Goal: Answer question/provide support: Share knowledge or assist other users

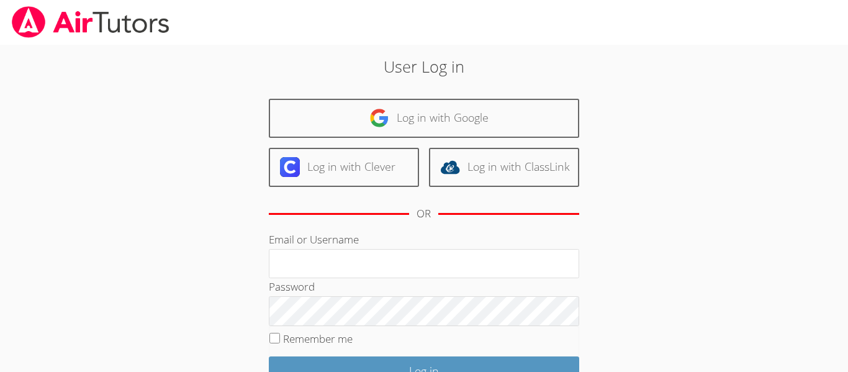
click at [350, 84] on div "User Log in Log in with Google Log in with Clever Log in with ClassLink OR Emai…" at bounding box center [424, 260] width 458 height 411
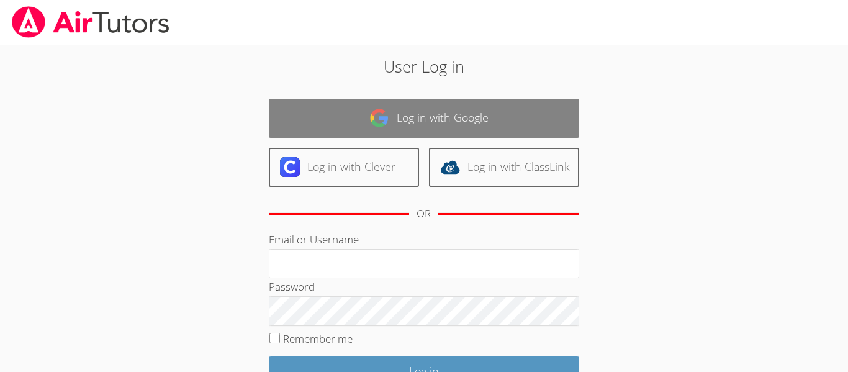
click at [350, 109] on link "Log in with Google" at bounding box center [424, 118] width 311 height 39
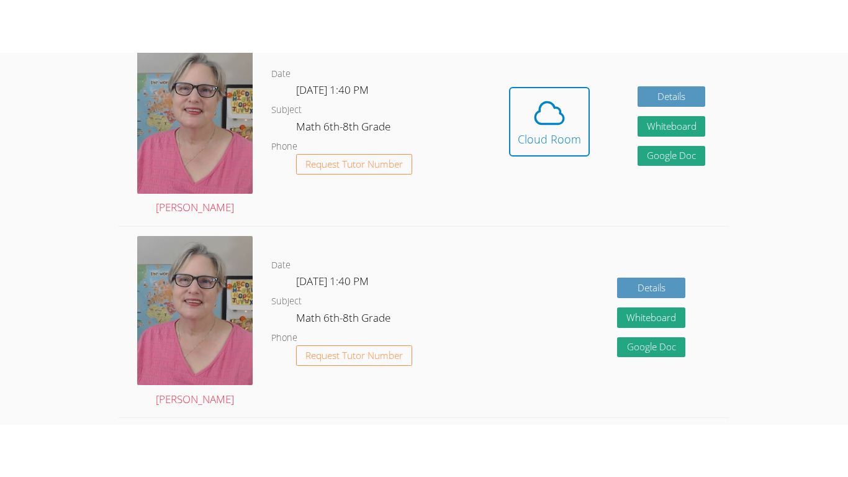
scroll to position [384, 0]
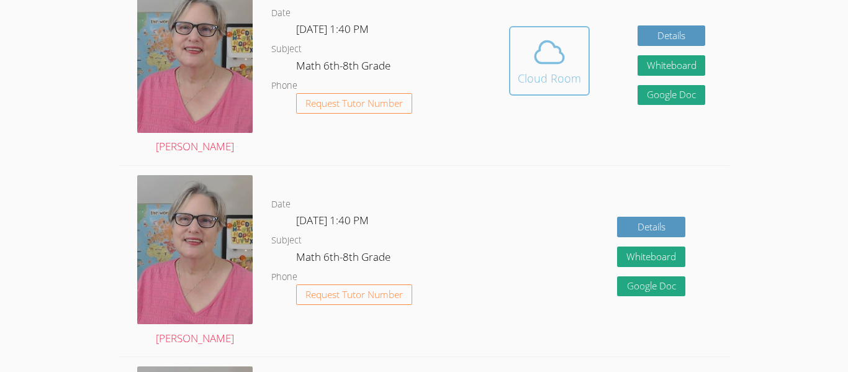
click at [573, 58] on span at bounding box center [549, 52] width 63 height 35
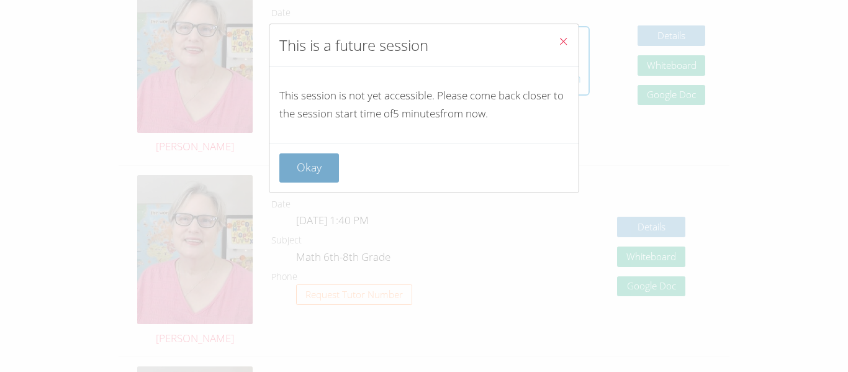
click at [304, 173] on button "Okay" at bounding box center [309, 167] width 60 height 29
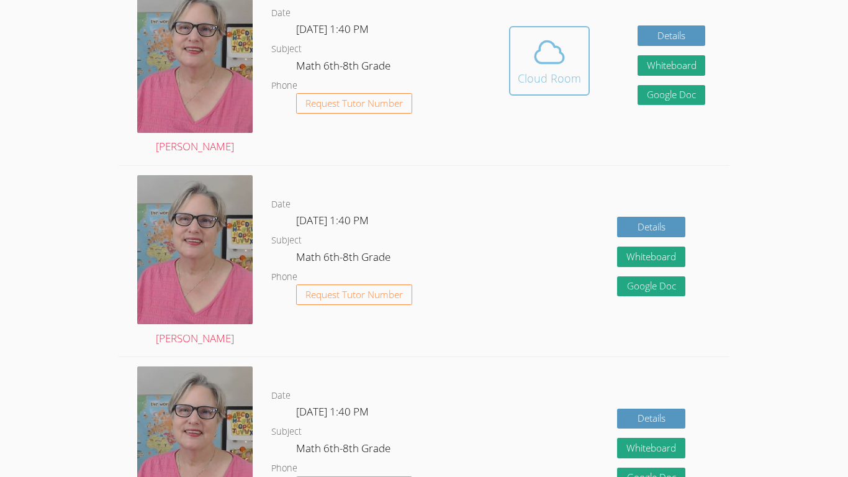
click at [540, 43] on icon at bounding box center [549, 52] width 29 height 22
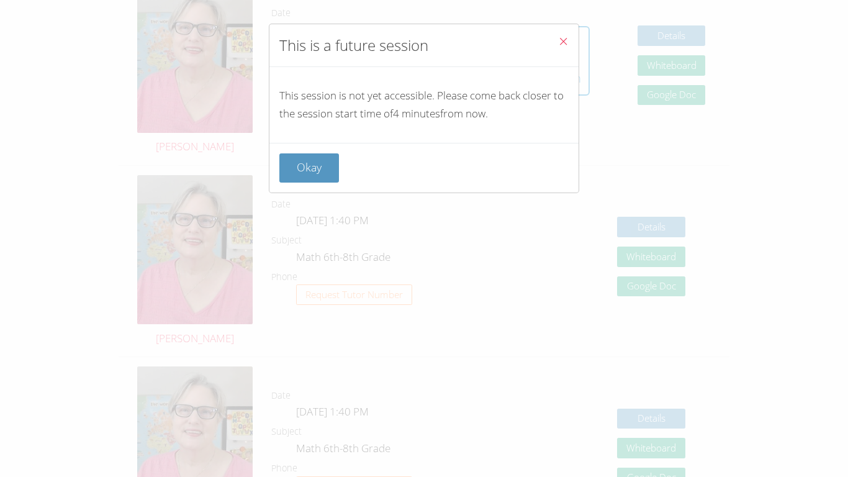
click at [562, 42] on icon "Close" at bounding box center [563, 41] width 11 height 11
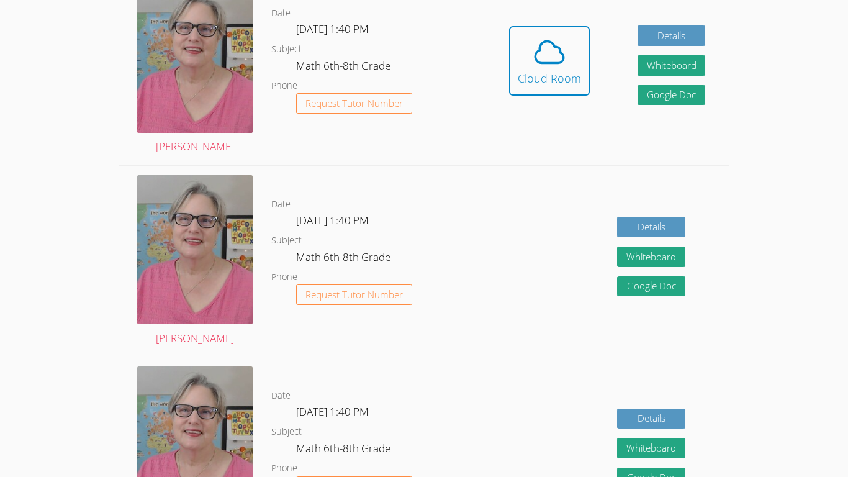
click at [562, 42] on icon at bounding box center [549, 52] width 35 height 35
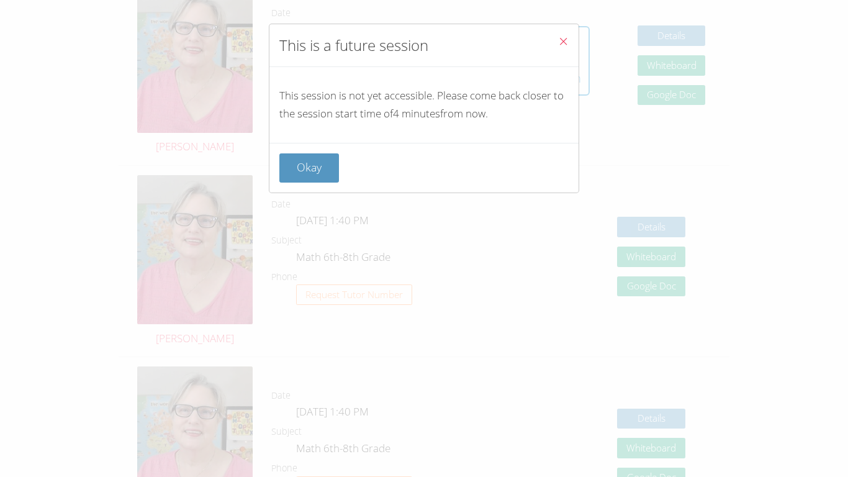
click at [562, 42] on icon "Close" at bounding box center [563, 41] width 11 height 11
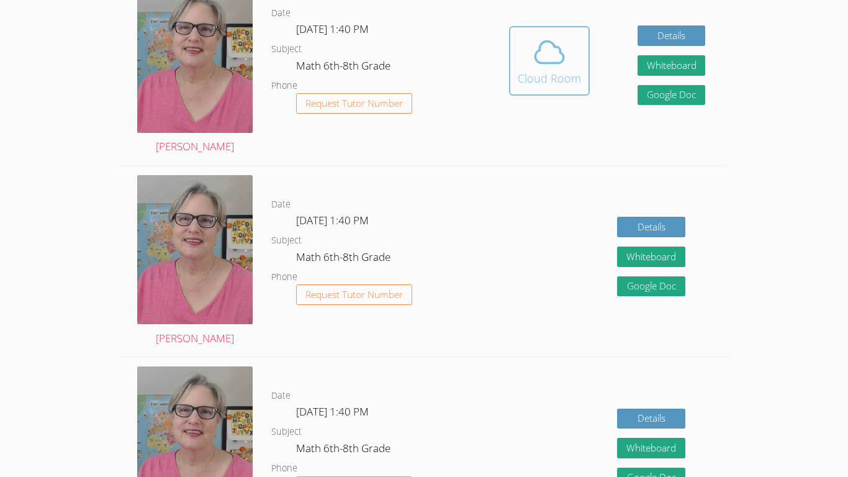
click at [526, 50] on span at bounding box center [549, 52] width 63 height 35
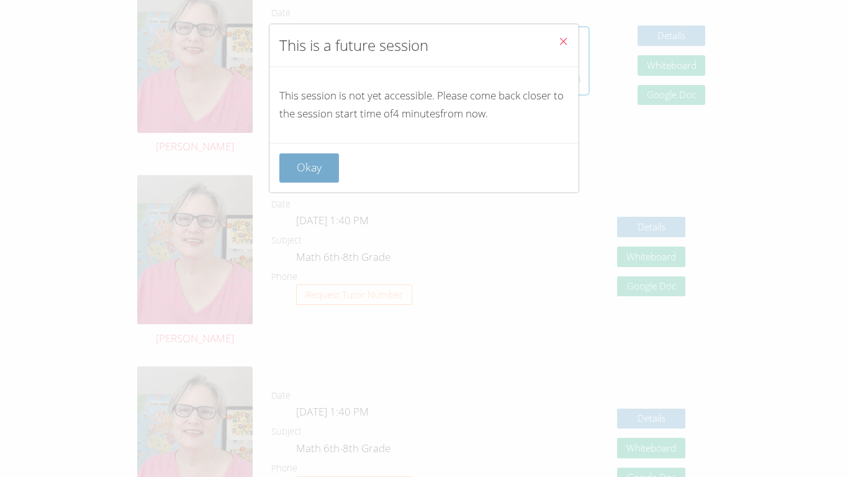
click at [306, 178] on button "Okay" at bounding box center [309, 167] width 60 height 29
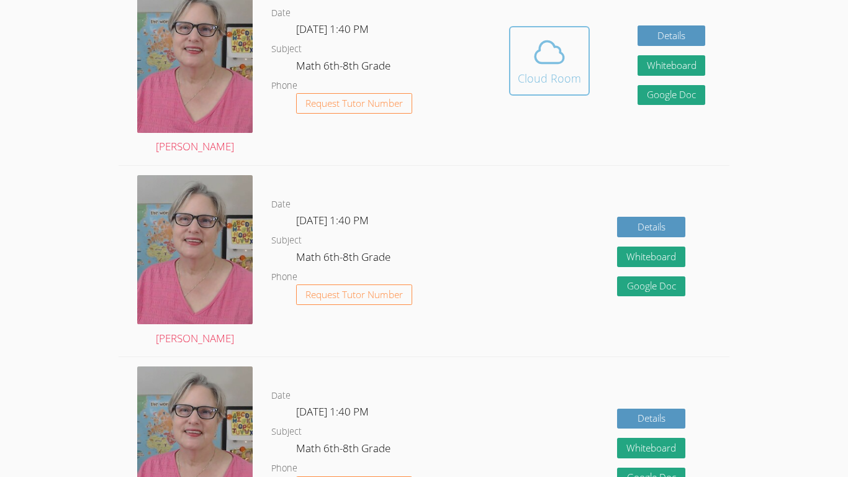
click at [525, 76] on div "Cloud Room" at bounding box center [549, 78] width 63 height 17
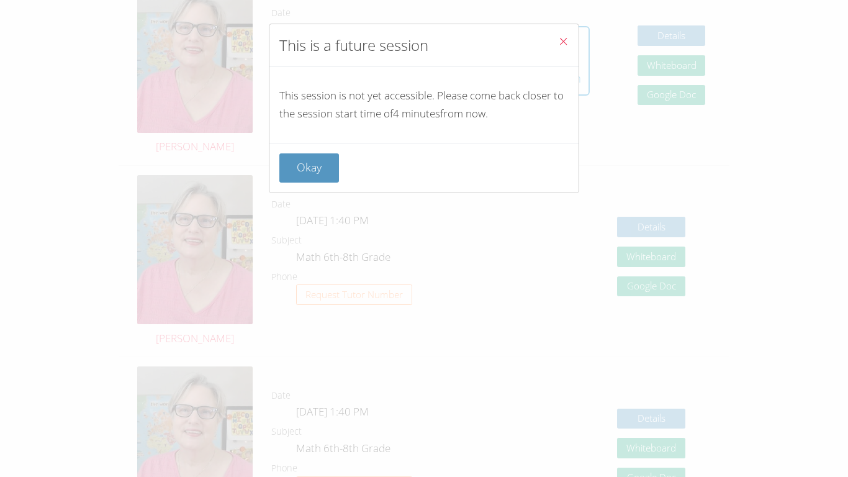
click at [561, 43] on icon "Close" at bounding box center [563, 41] width 11 height 11
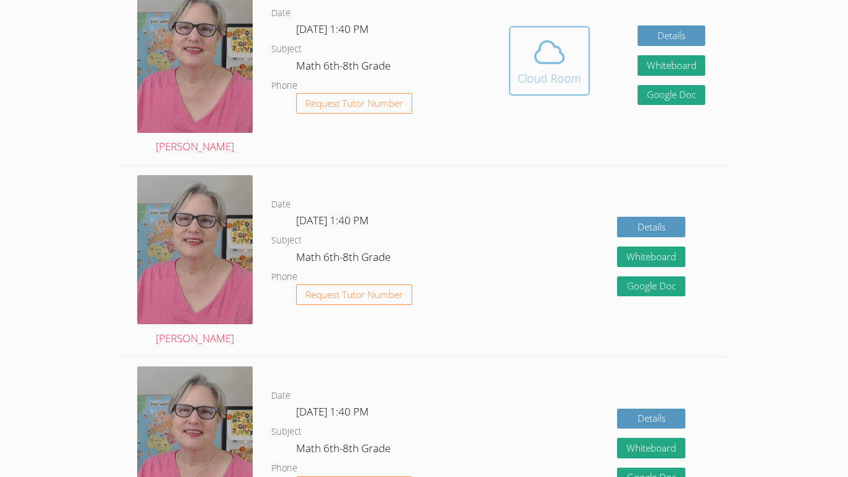
click at [553, 34] on button "Cloud Room" at bounding box center [549, 61] width 81 height 70
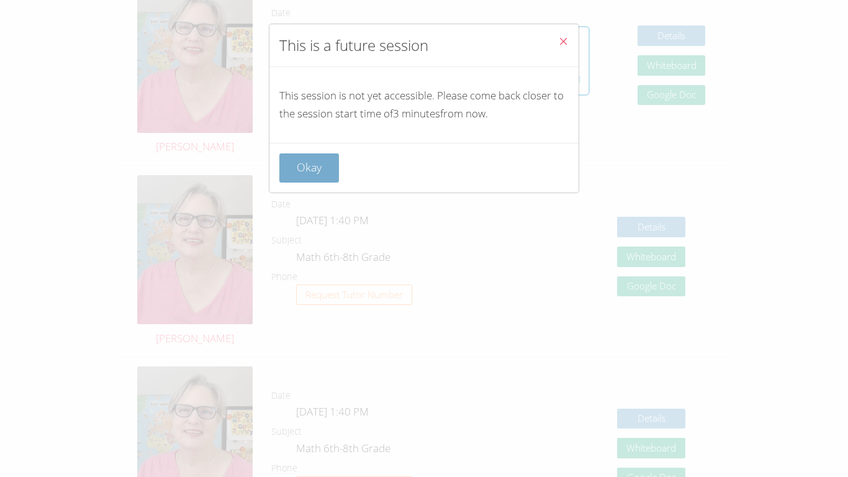
click at [327, 160] on button "Okay" at bounding box center [309, 167] width 60 height 29
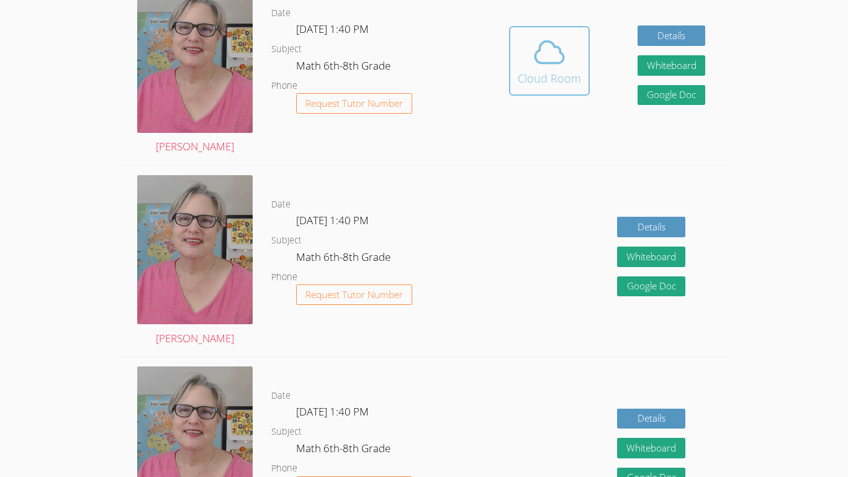
click at [517, 37] on button "Cloud Room" at bounding box center [549, 61] width 81 height 70
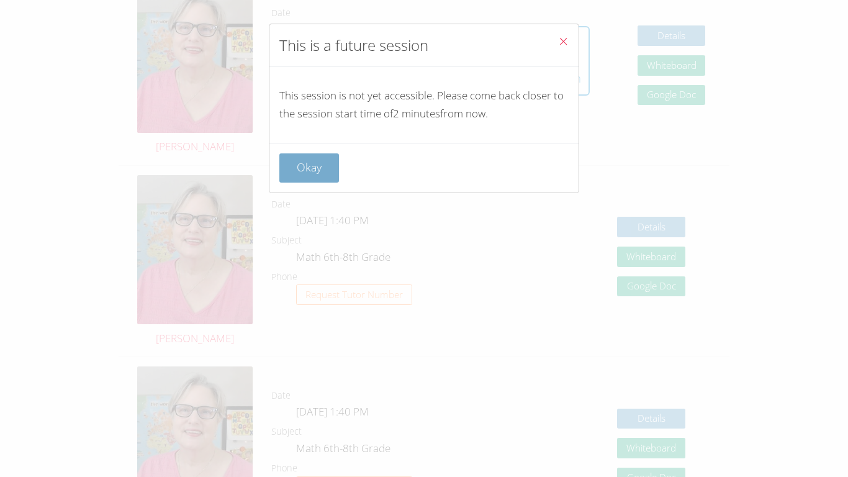
click at [311, 166] on button "Okay" at bounding box center [309, 167] width 60 height 29
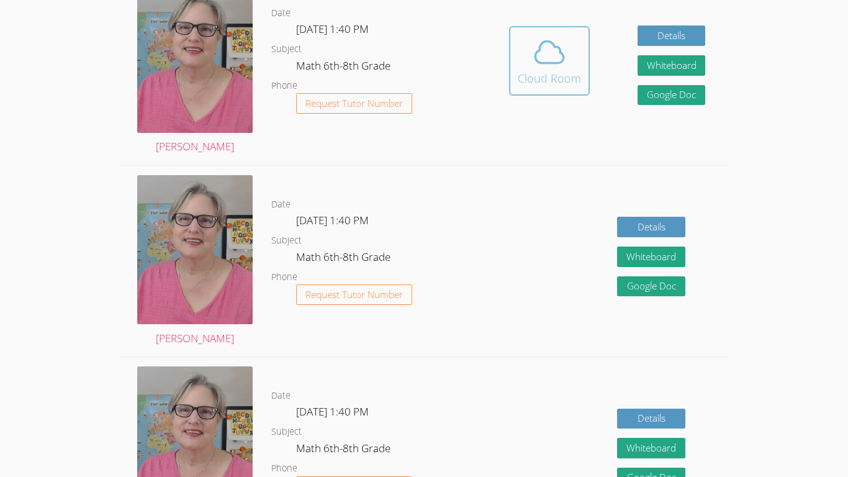
click at [537, 45] on icon at bounding box center [549, 52] width 35 height 35
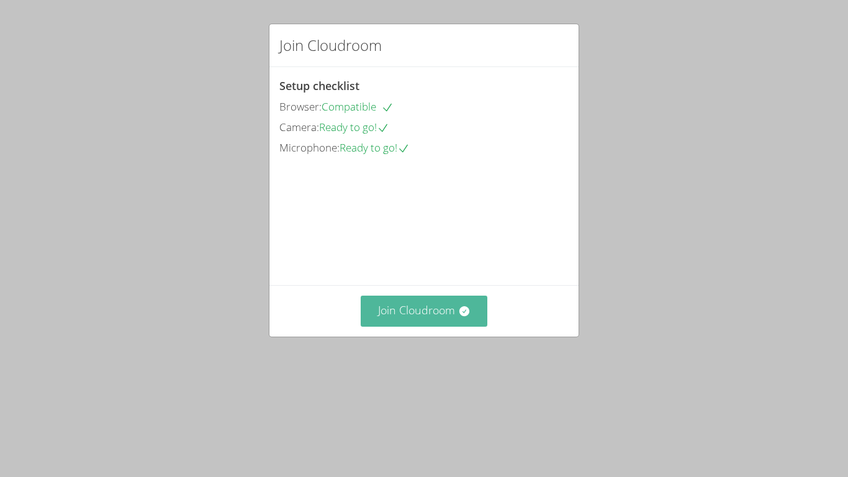
click at [471, 326] on button "Join Cloudroom" at bounding box center [424, 311] width 127 height 30
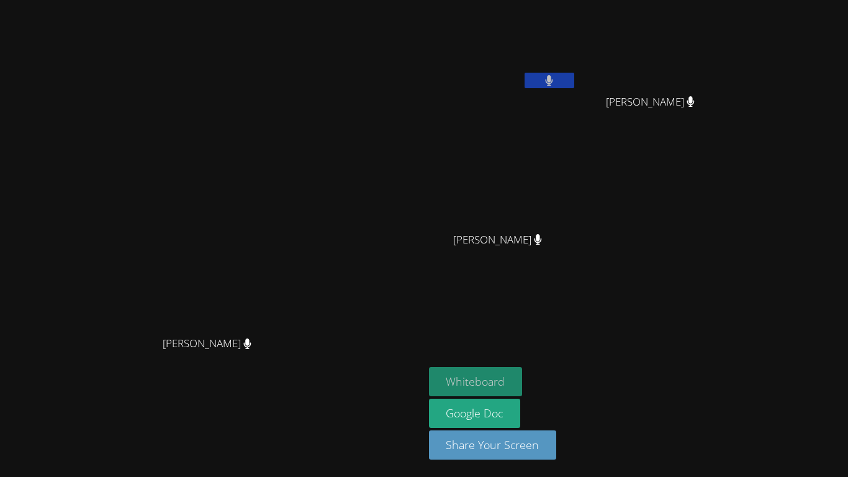
click at [523, 384] on button "Whiteboard" at bounding box center [476, 381] width 94 height 29
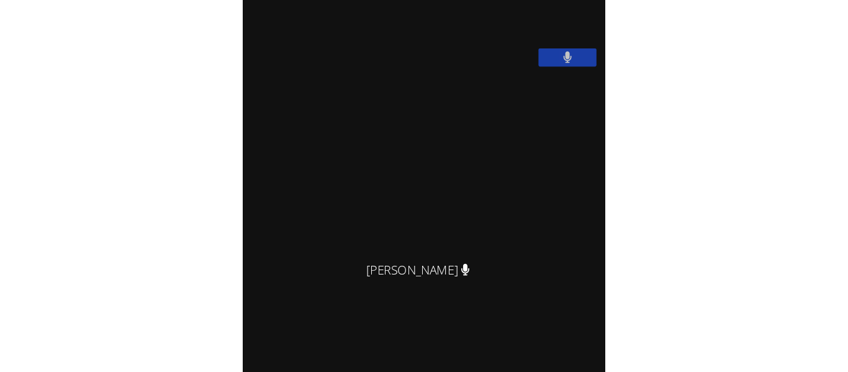
scroll to position [271, 0]
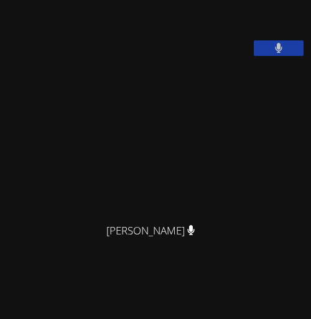
click at [248, 127] on video at bounding box center [155, 132] width 186 height 169
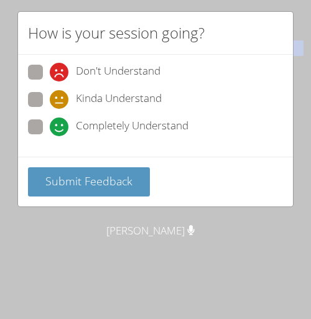
click at [50, 136] on span at bounding box center [50, 136] width 0 height 0
click at [50, 124] on input "Completely Understand" at bounding box center [55, 124] width 11 height 11
radio input "true"
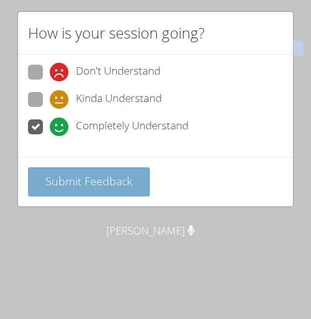
click at [54, 186] on span "Submit Feedback" at bounding box center [88, 180] width 87 height 15
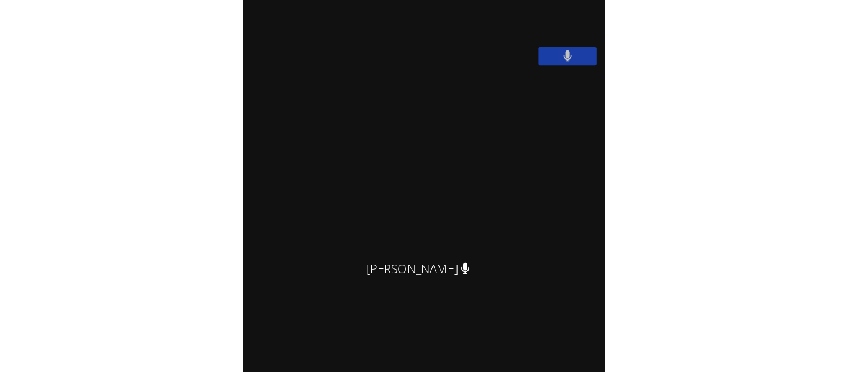
scroll to position [14, 0]
